Goal: Find specific page/section: Find specific page/section

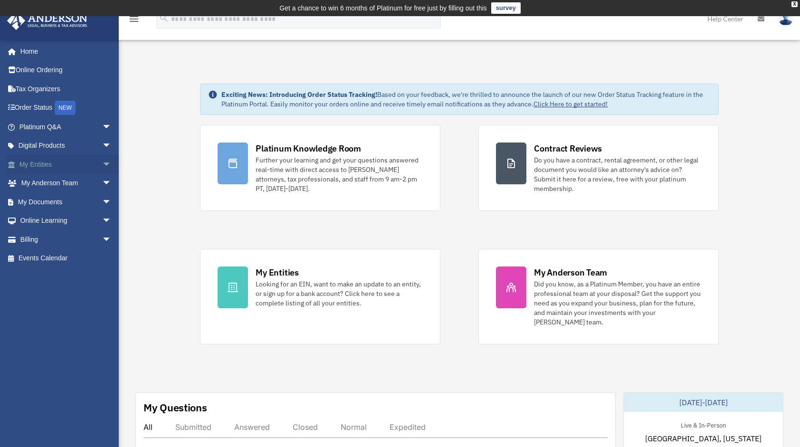
click at [102, 163] on span "arrow_drop_down" at bounding box center [111, 164] width 19 height 19
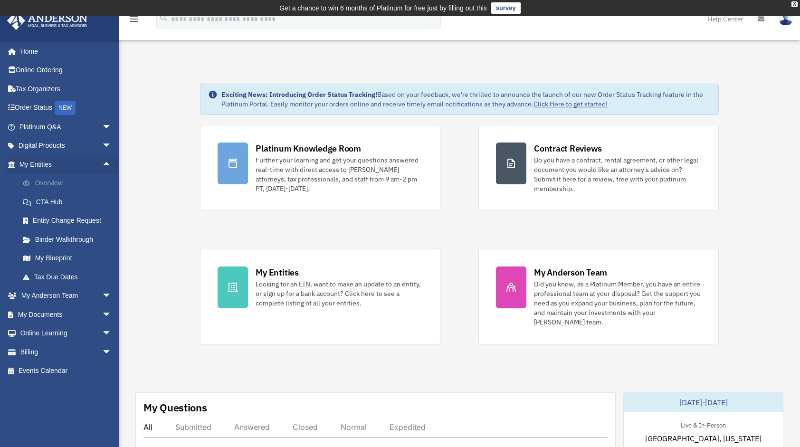
click at [60, 181] on link "Overview" at bounding box center [69, 183] width 113 height 19
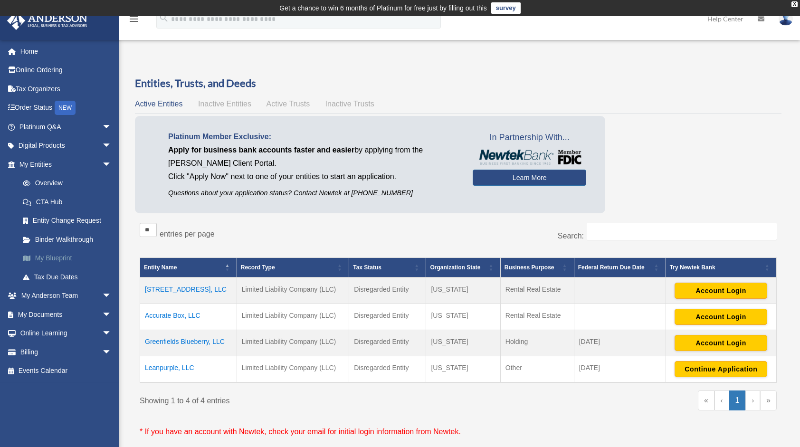
click at [66, 256] on link "My Blueprint" at bounding box center [69, 258] width 113 height 19
